Goal: Find specific page/section: Find specific page/section

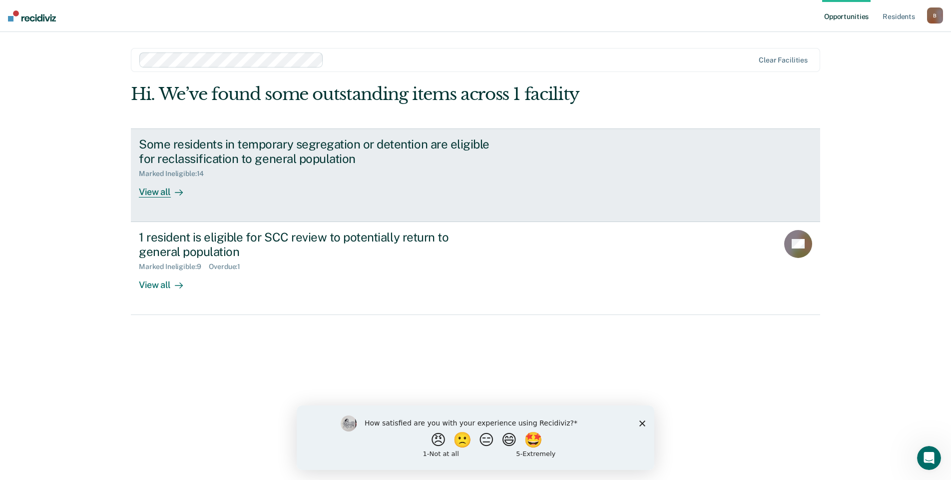
click at [172, 191] on div at bounding box center [177, 191] width 12 height 11
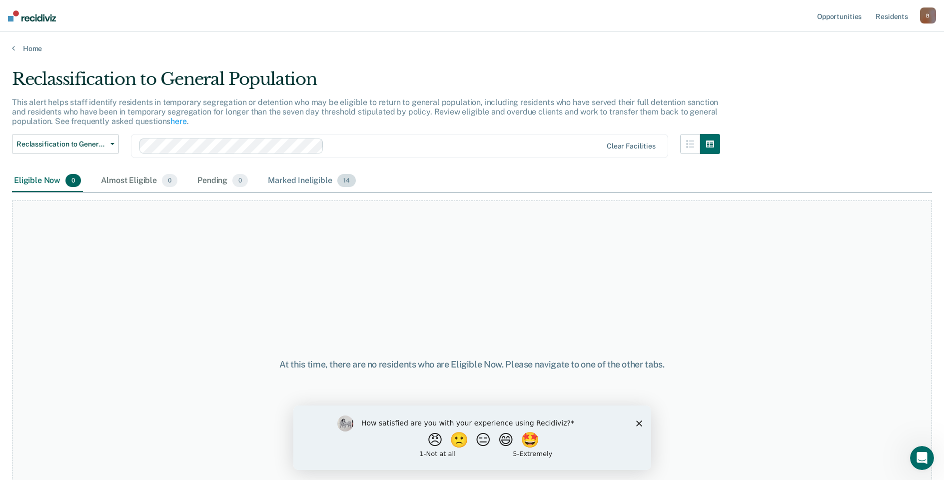
click at [306, 183] on div "Marked Ineligible 14" at bounding box center [311, 181] width 91 height 22
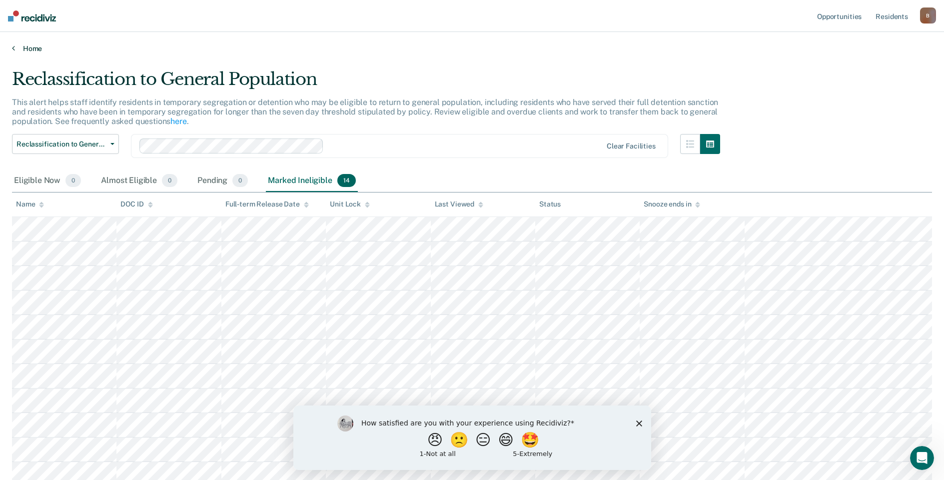
click at [16, 46] on link "Home" at bounding box center [472, 48] width 920 height 9
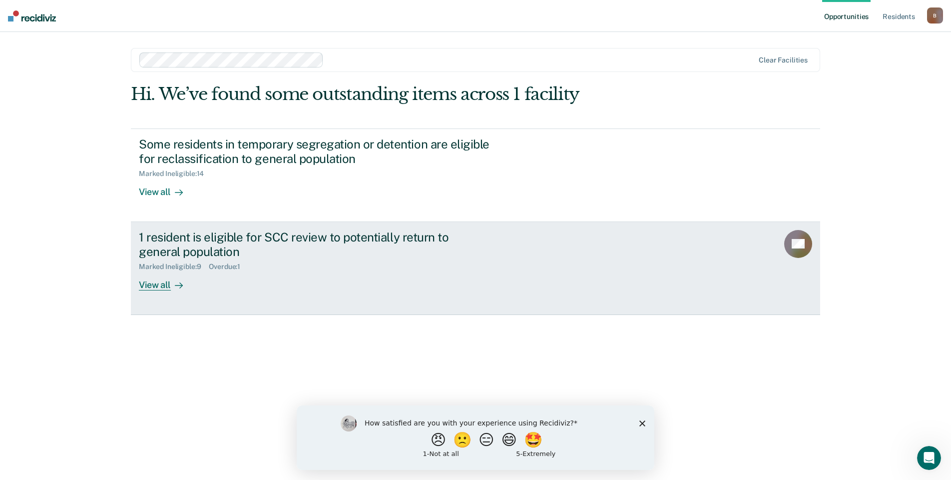
click at [152, 287] on div "View all" at bounding box center [167, 280] width 56 height 19
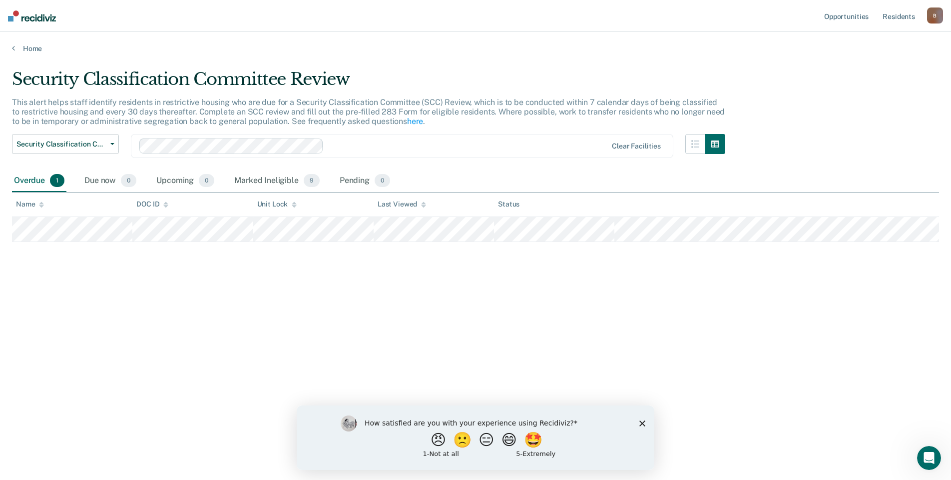
click at [43, 180] on div "Overdue 1" at bounding box center [39, 181] width 54 height 22
